Goal: Task Accomplishment & Management: Manage account settings

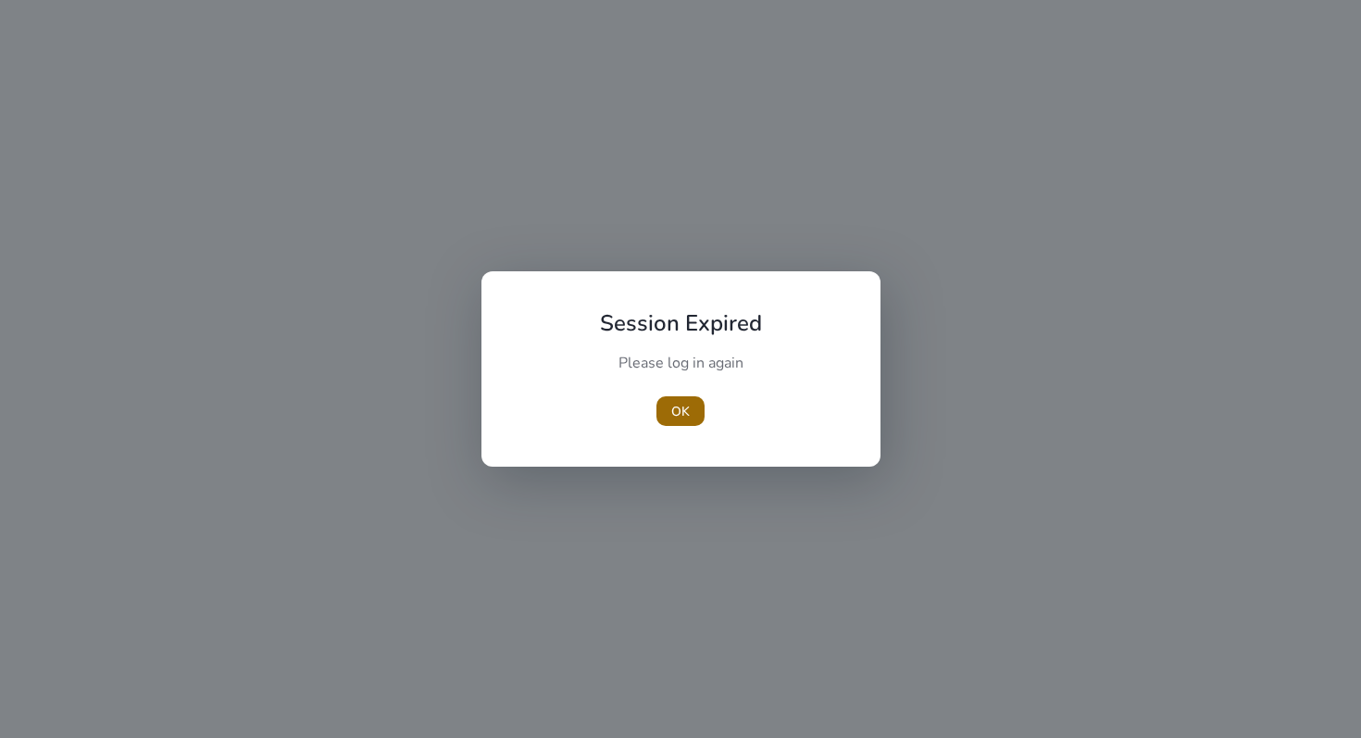
click at [689, 402] on span "OK" at bounding box center [680, 411] width 19 height 19
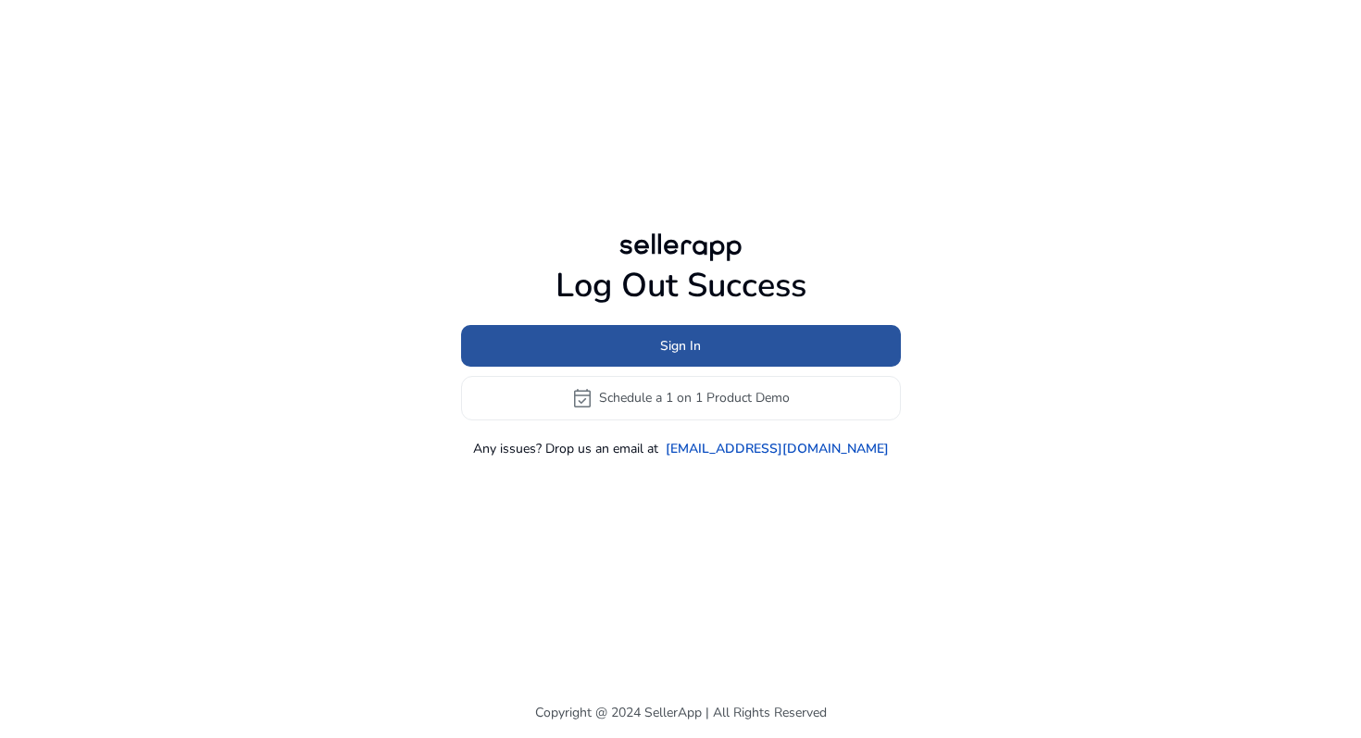
click at [704, 348] on span at bounding box center [681, 345] width 440 height 44
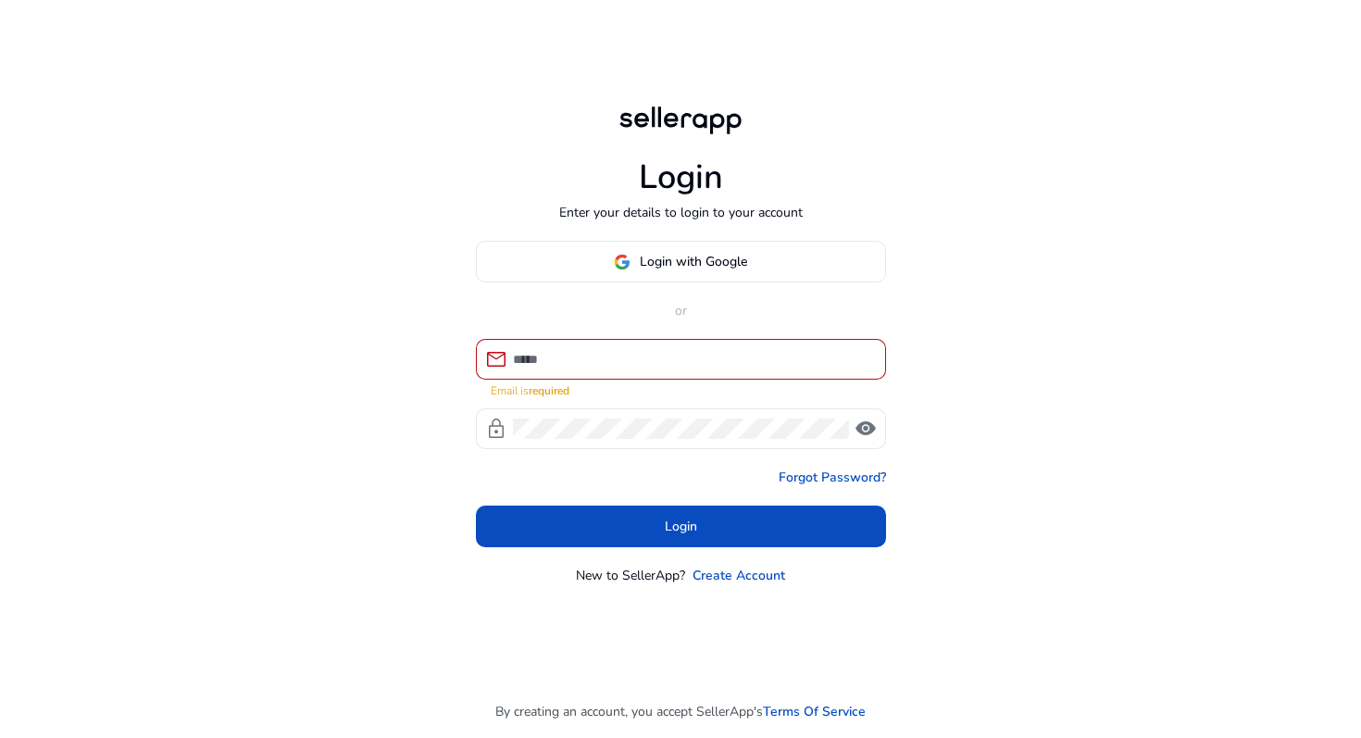
type input "**********"
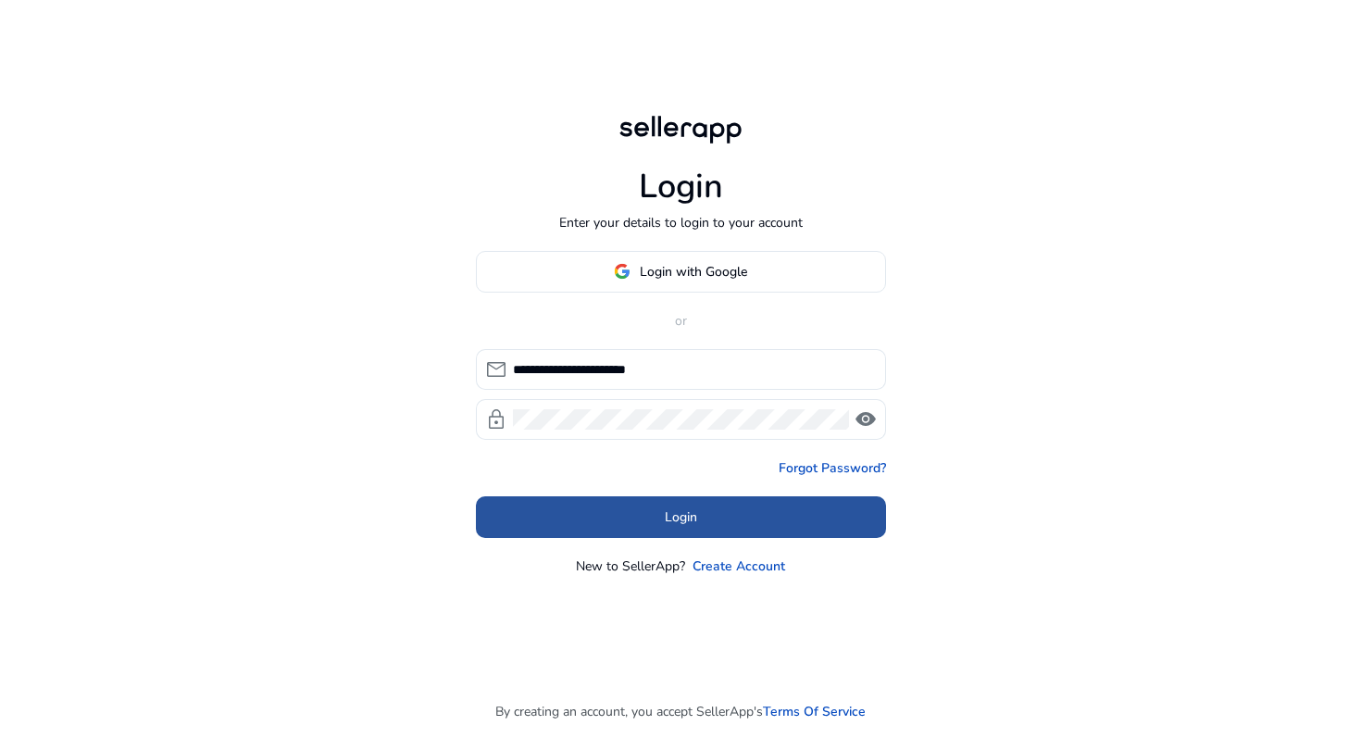
click at [742, 526] on span at bounding box center [681, 516] width 410 height 44
